Goal: Information Seeking & Learning: Stay updated

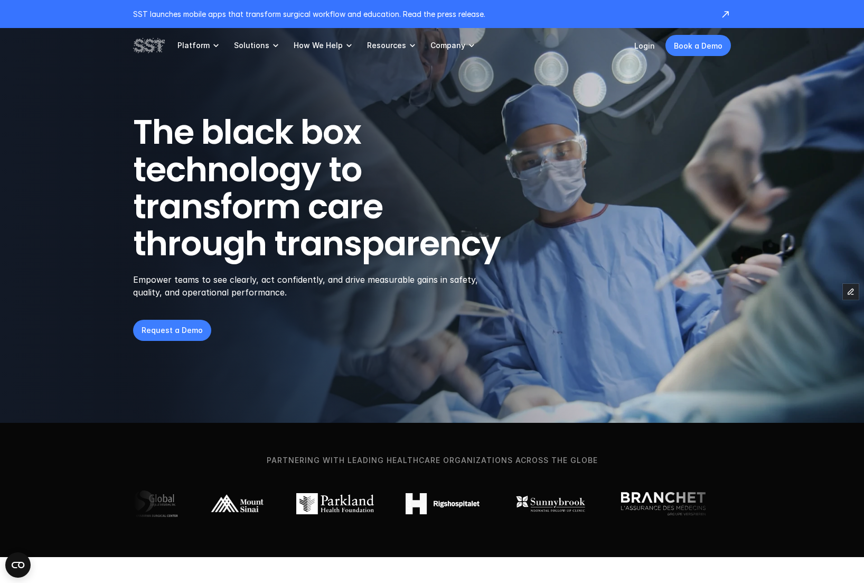
drag, startPoint x: 297, startPoint y: 305, endPoint x: 188, endPoint y: 166, distance: 176.4
click at [295, 301] on div "The black box technology to transform care through transparency Empower teams t…" at bounding box center [432, 227] width 598 height 227
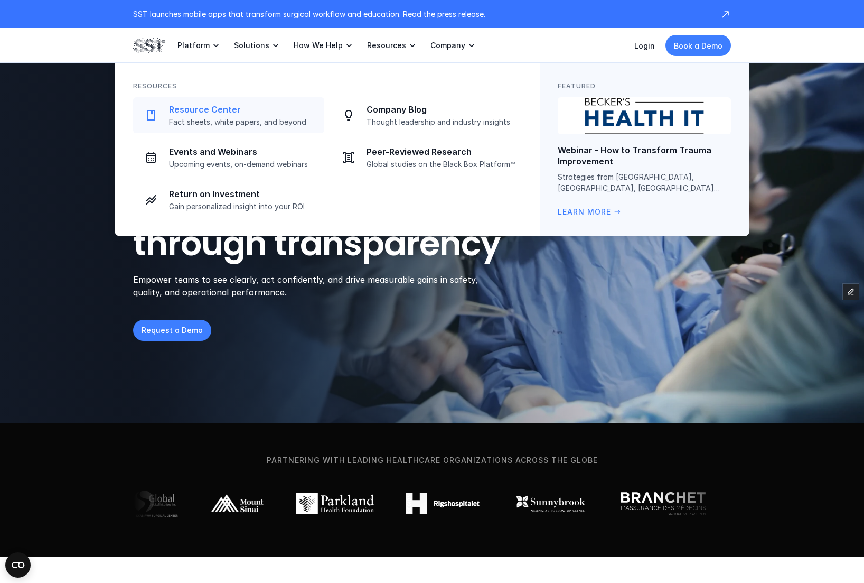
click at [267, 104] on p "Resource Center" at bounding box center [243, 109] width 149 height 11
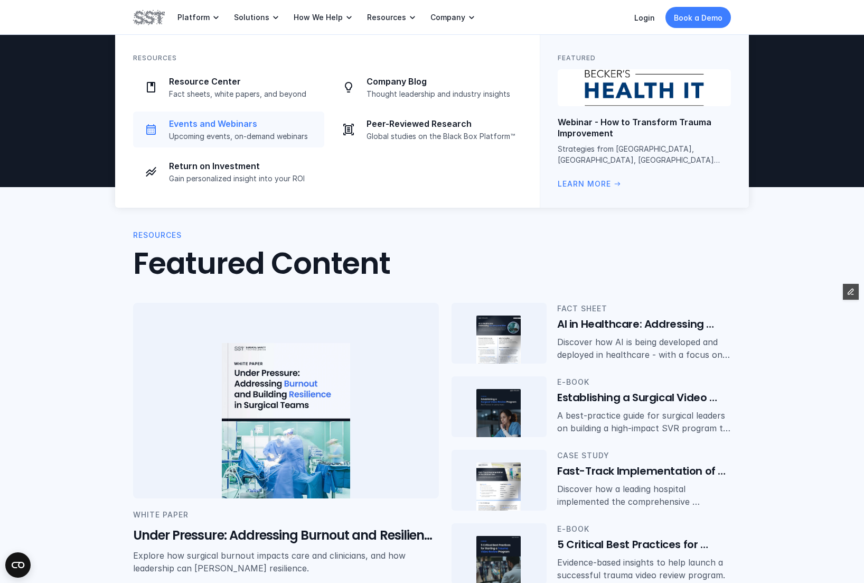
click at [229, 129] on div "Events and Webinars Upcoming events, on-demand webinars" at bounding box center [243, 129] width 149 height 23
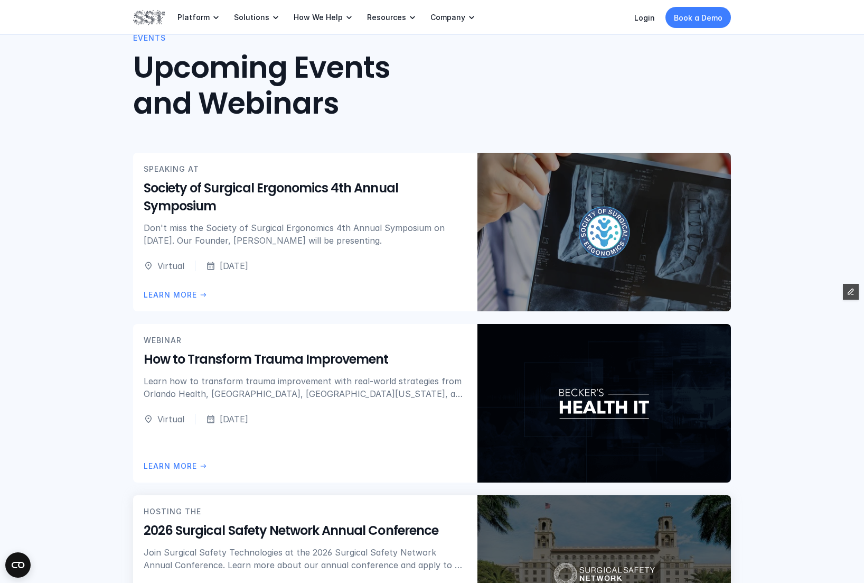
scroll to position [207, 0]
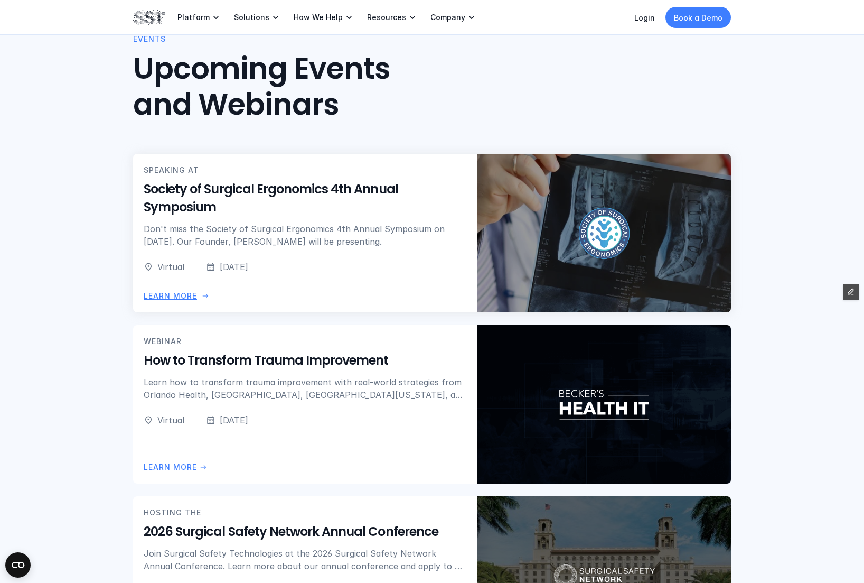
click at [536, 215] on div at bounding box center [604, 233] width 254 height 158
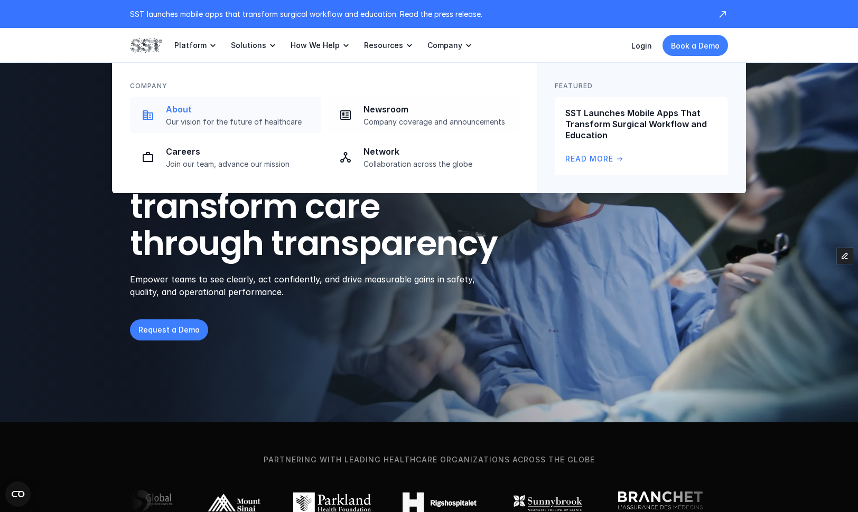
click at [412, 118] on p "Company coverage and announcements" at bounding box center [437, 122] width 149 height 10
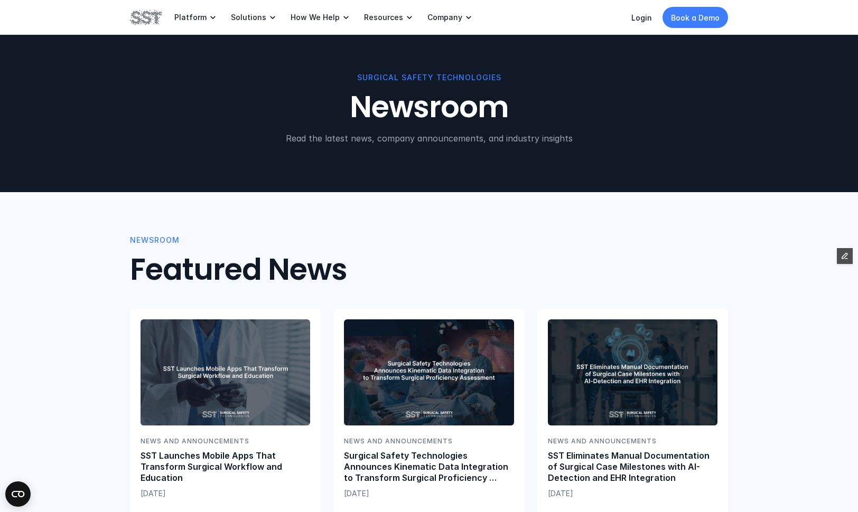
drag, startPoint x: 118, startPoint y: 19, endPoint x: 146, endPoint y: 17, distance: 28.1
click at [119, 19] on div "Platform Solutions How We Help Resources Company Login Book a Demo" at bounding box center [429, 17] width 634 height 35
click at [146, 17] on img at bounding box center [146, 17] width 32 height 18
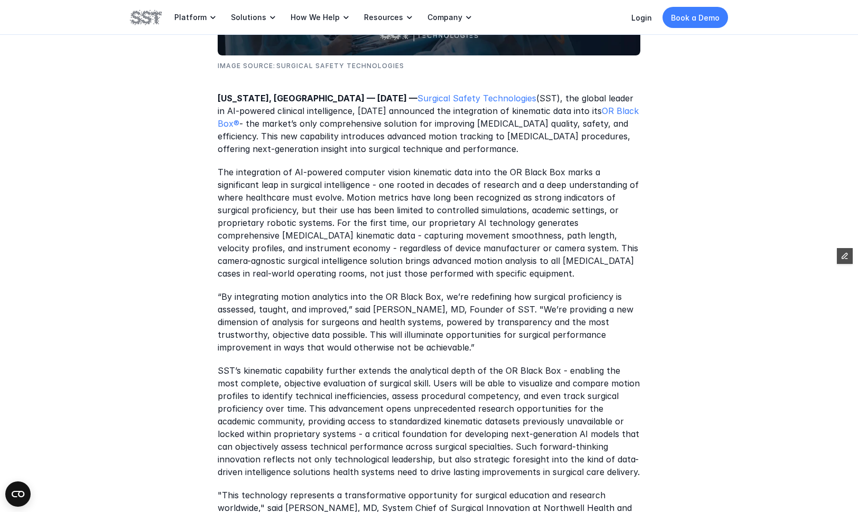
scroll to position [447, 0]
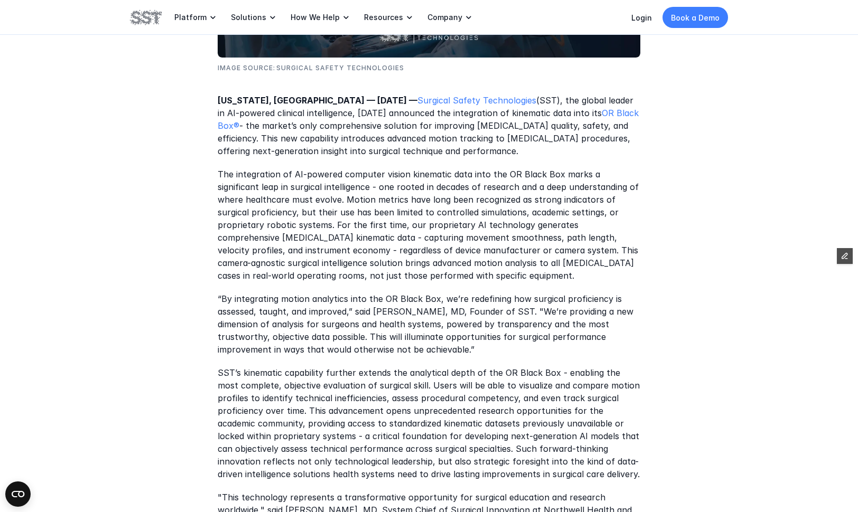
click at [289, 138] on p "[US_STATE], [GEOGRAPHIC_DATA] — [DATE] — Surgical Safety Technologies (SST), th…" at bounding box center [429, 126] width 423 height 63
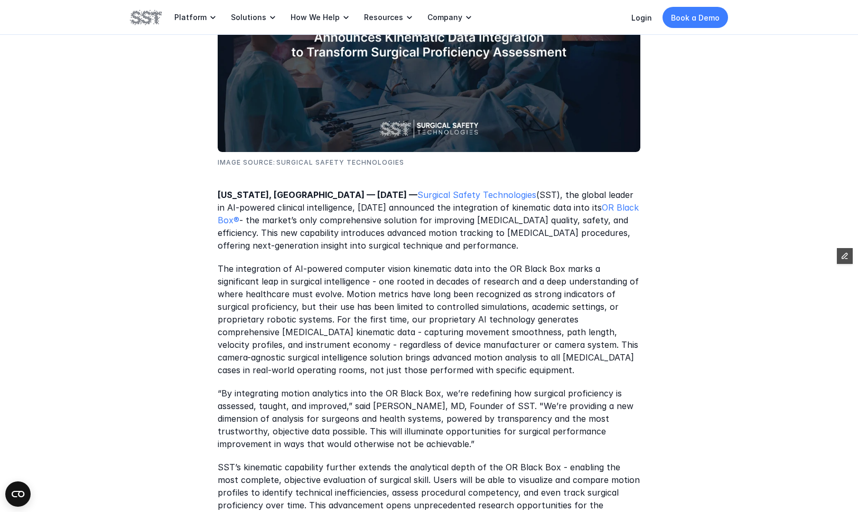
scroll to position [224, 0]
